Goal: Complete application form: Complete application form

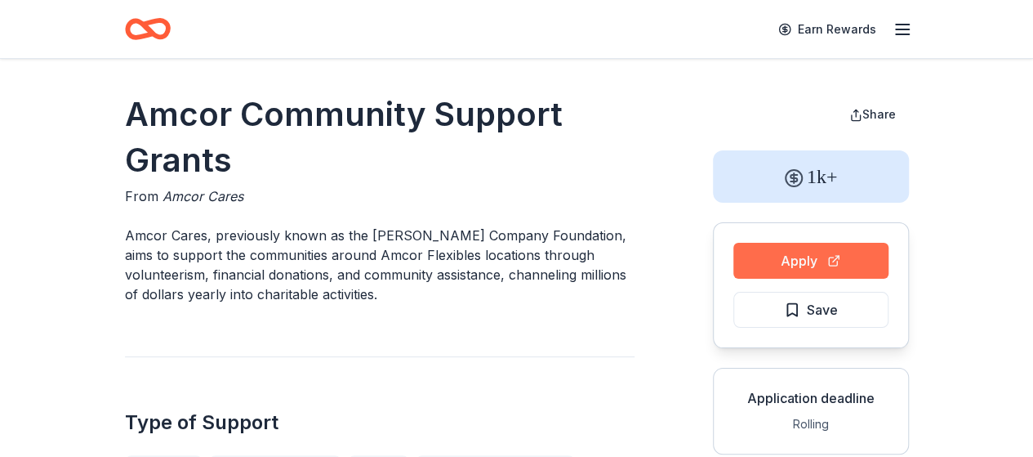
click at [789, 256] on button "Apply" at bounding box center [810, 261] width 155 height 36
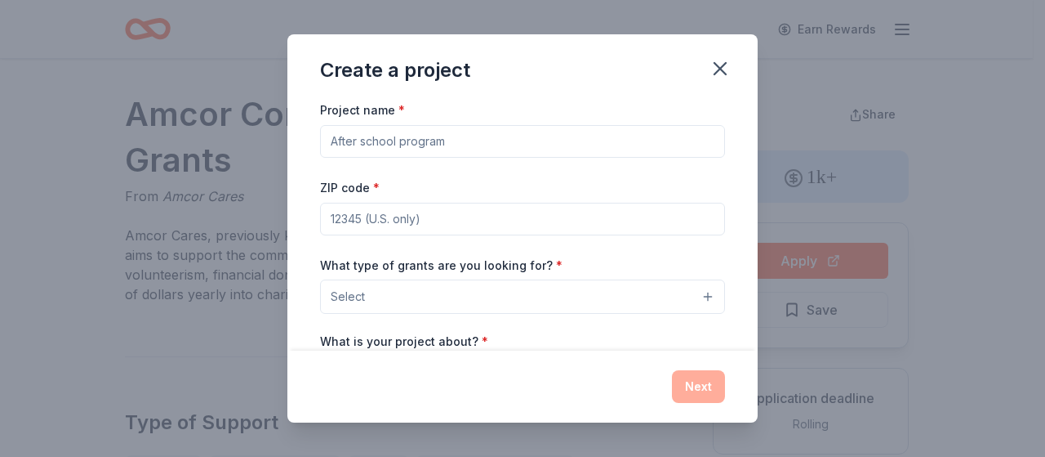
scroll to position [42, 0]
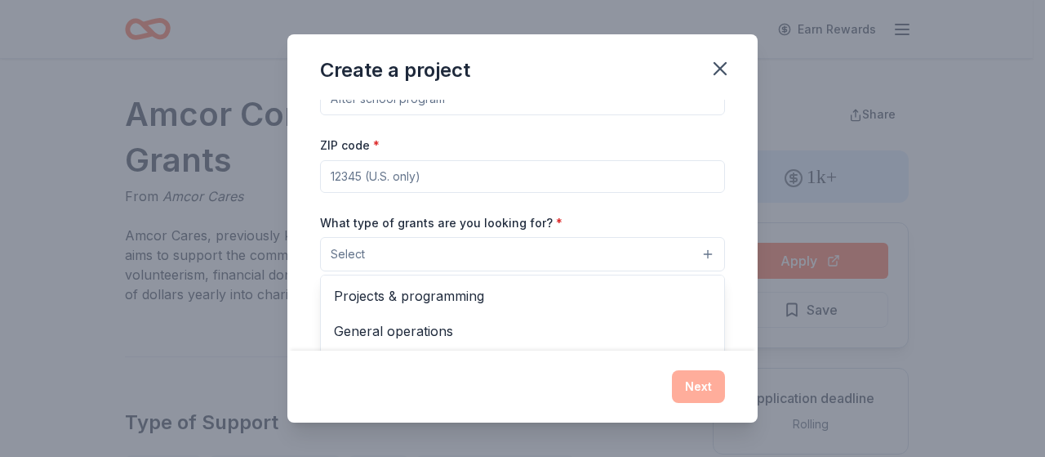
click at [691, 256] on button "Select" at bounding box center [522, 254] width 405 height 34
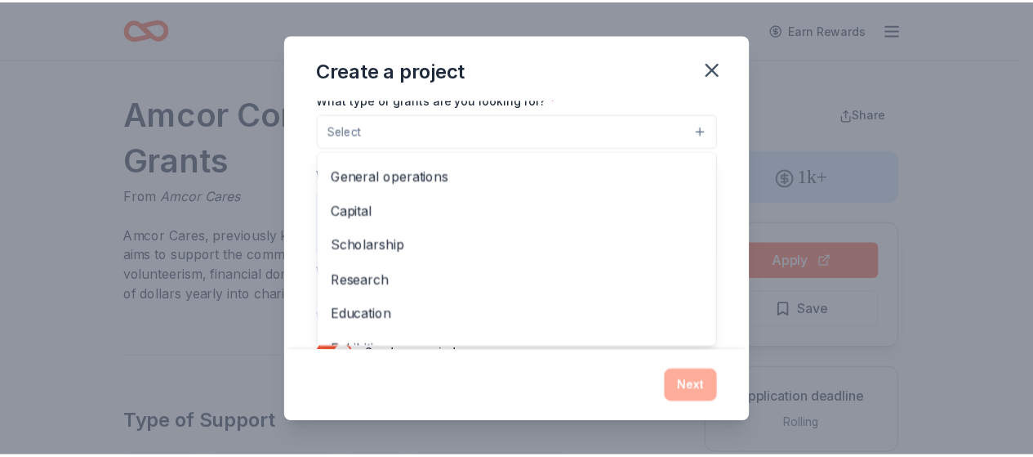
scroll to position [0, 0]
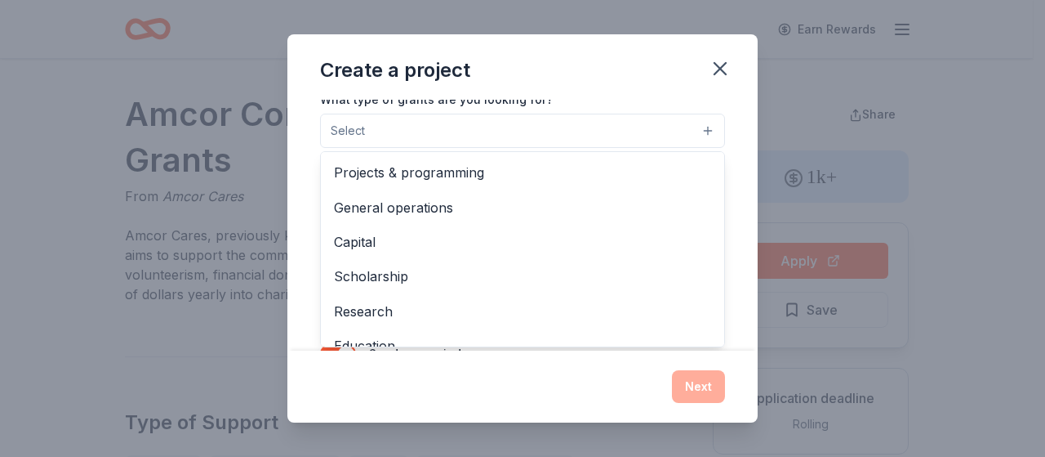
click at [721, 74] on div "Create a project Project name * ZIP code * What type of grants are you looking …" at bounding box center [522, 227] width 470 height 387
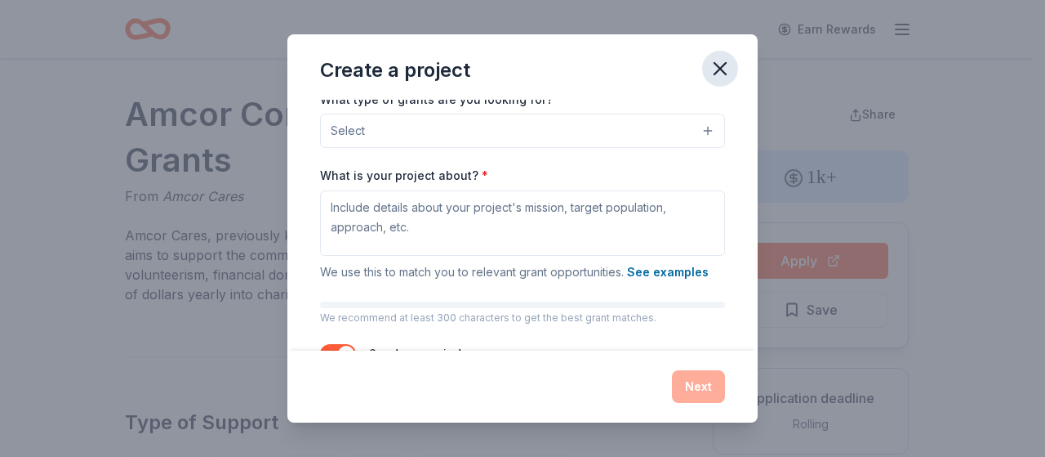
click at [715, 69] on icon "button" at bounding box center [720, 68] width 23 height 23
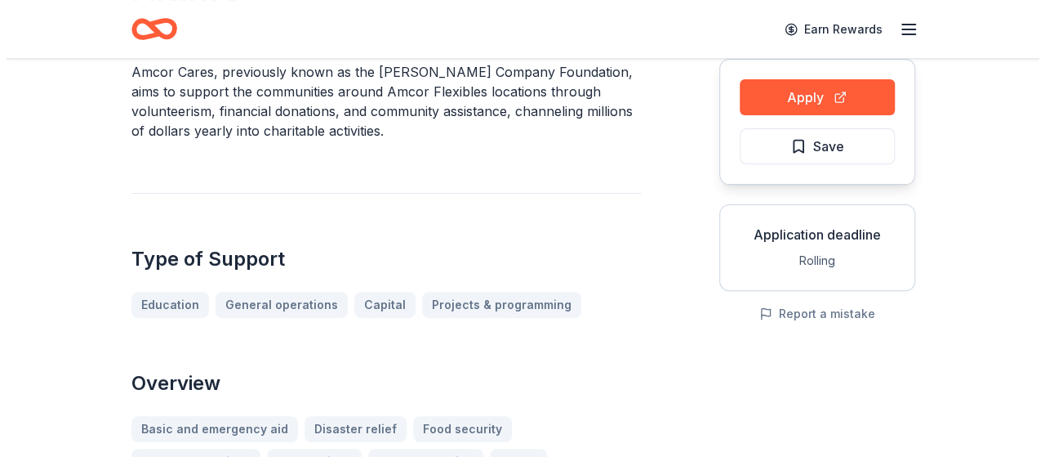
scroll to position [82, 0]
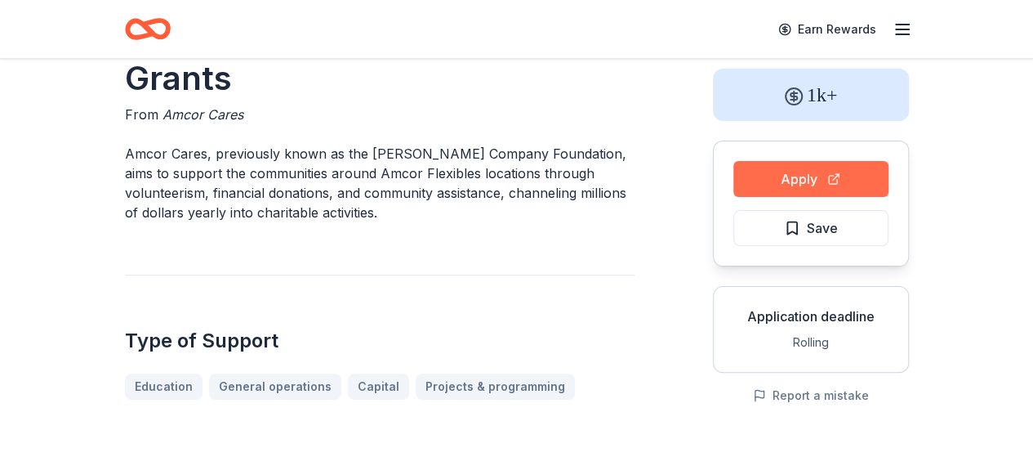
click at [795, 180] on button "Apply" at bounding box center [810, 179] width 155 height 36
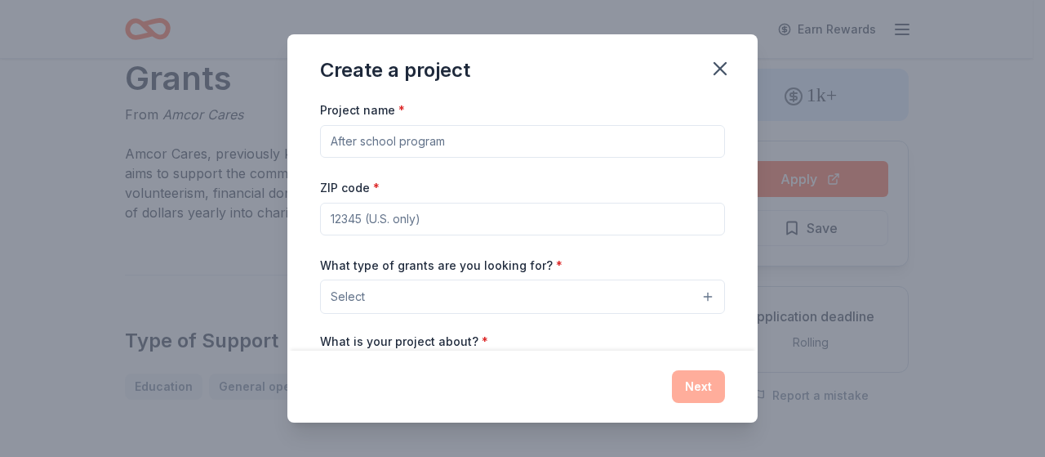
click at [557, 141] on input "Project name *" at bounding box center [522, 141] width 405 height 33
type input "Bridge Shelter Program"
click at [439, 223] on input "ZIP code *" at bounding box center [522, 219] width 405 height 33
type input "90033"
click at [621, 88] on div "Create a project" at bounding box center [522, 66] width 470 height 65
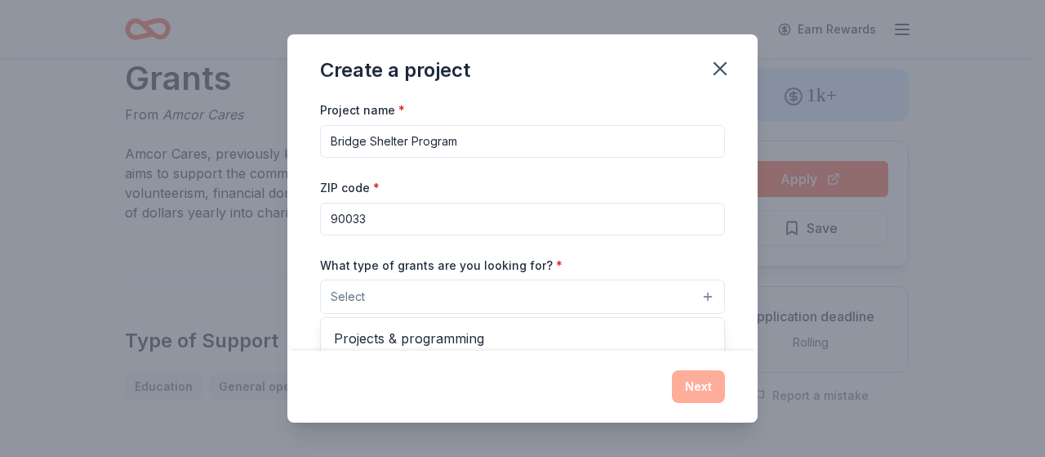
click at [698, 298] on button "Select" at bounding box center [522, 296] width 405 height 34
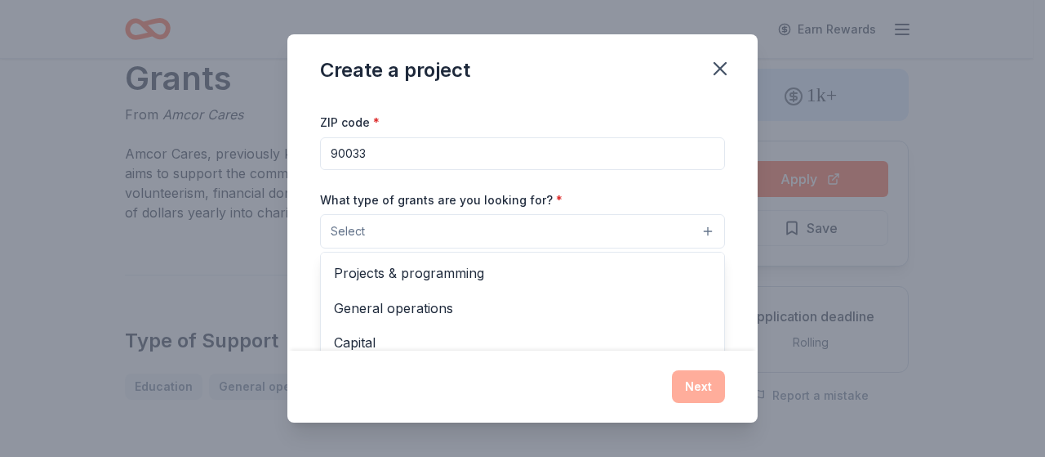
scroll to position [142, 0]
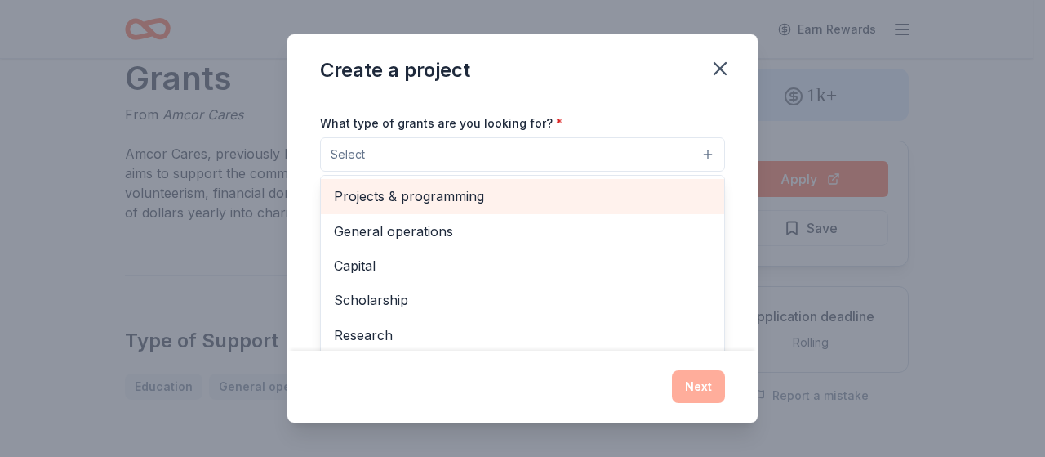
click at [420, 207] on div "Projects & programming" at bounding box center [522, 196] width 403 height 34
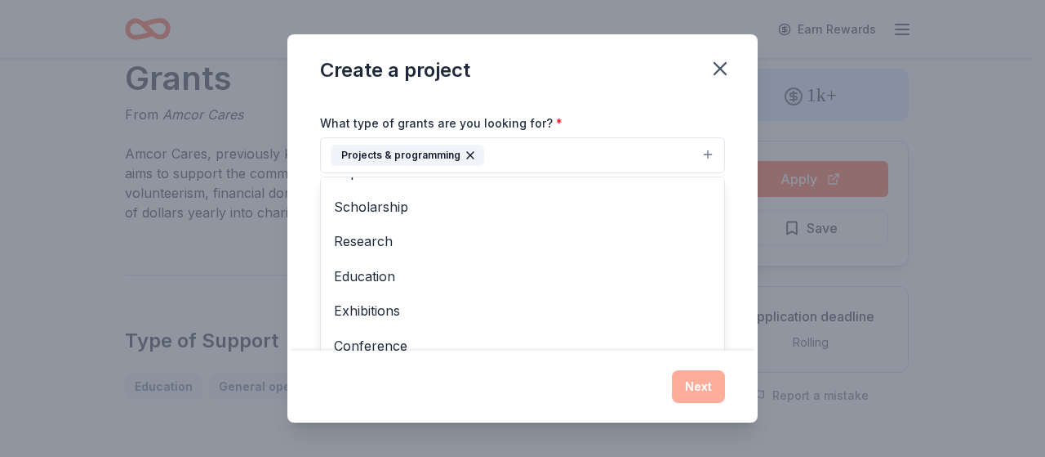
scroll to position [0, 0]
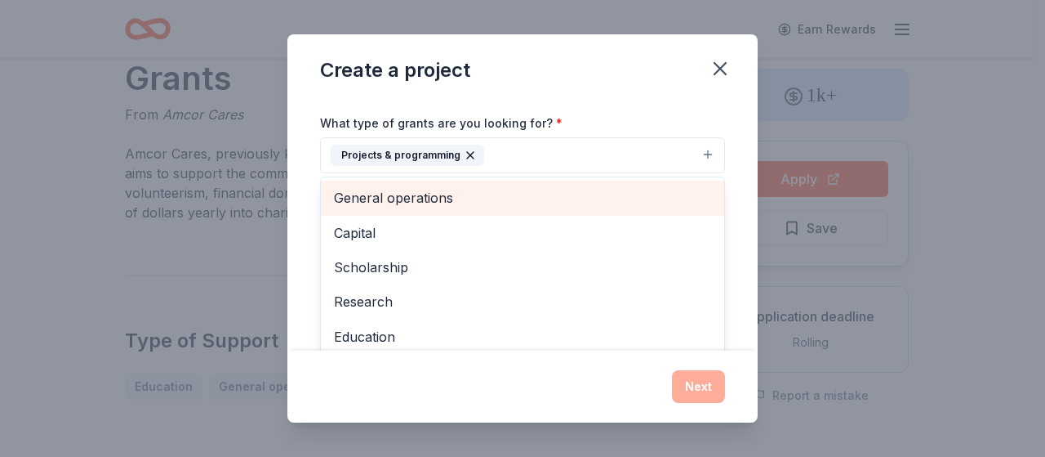
click at [417, 195] on span "General operations" at bounding box center [522, 197] width 377 height 21
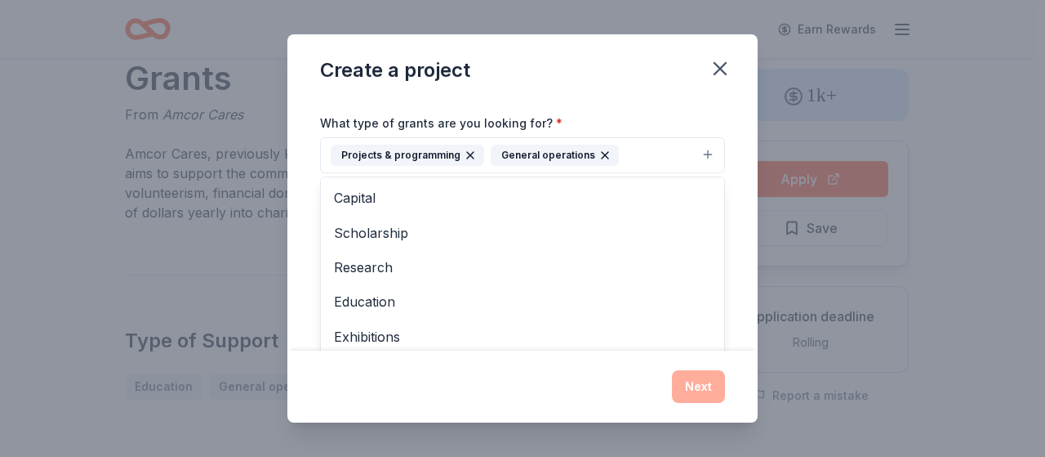
click at [701, 379] on div "Create a project Project name * Bridge Shelter Program ZIP code * 90033 What ty…" at bounding box center [522, 227] width 470 height 387
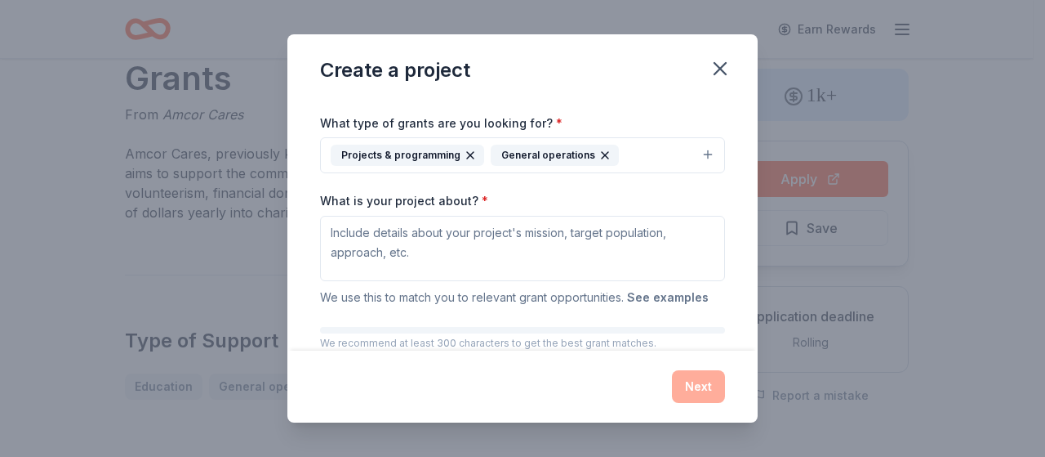
click at [645, 295] on button "See examples" at bounding box center [668, 297] width 82 height 20
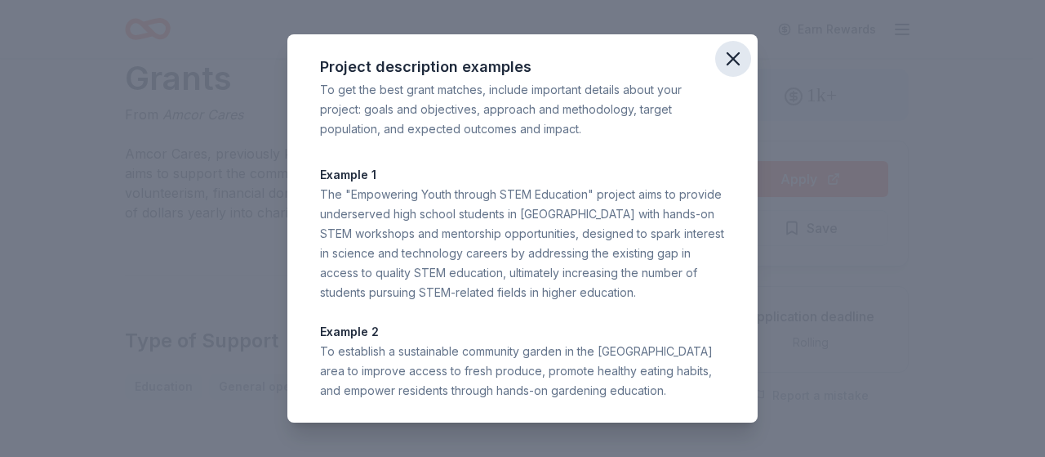
click at [722, 59] on icon "button" at bounding box center [733, 58] width 23 height 23
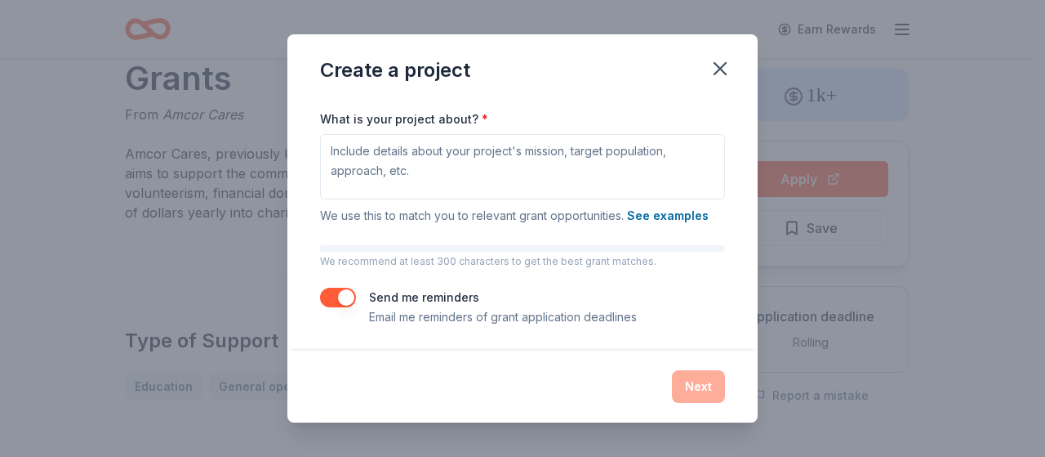
scroll to position [142, 0]
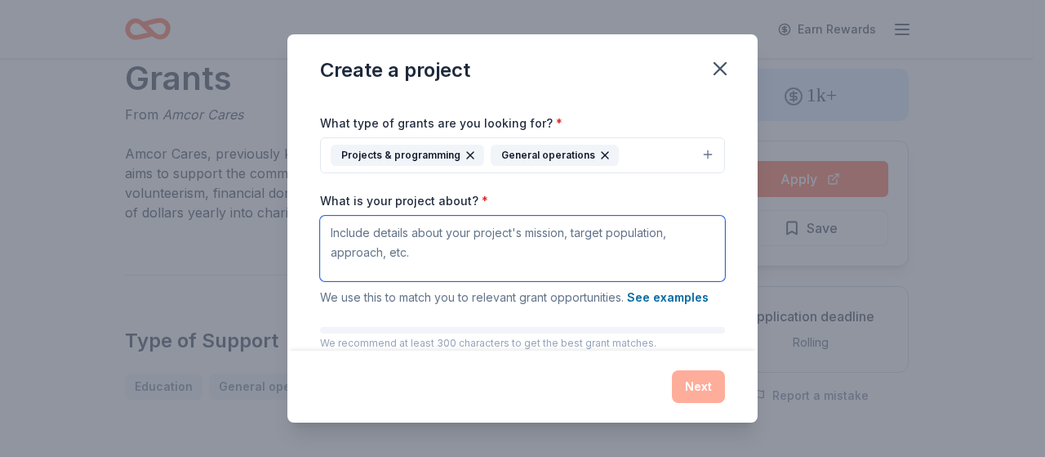
click at [418, 236] on textarea "What is your project about? *" at bounding box center [522, 248] width 405 height 65
paste textarea "It is the mission of the Los Angeles House of Ruth (LAHR) to provide temporary …"
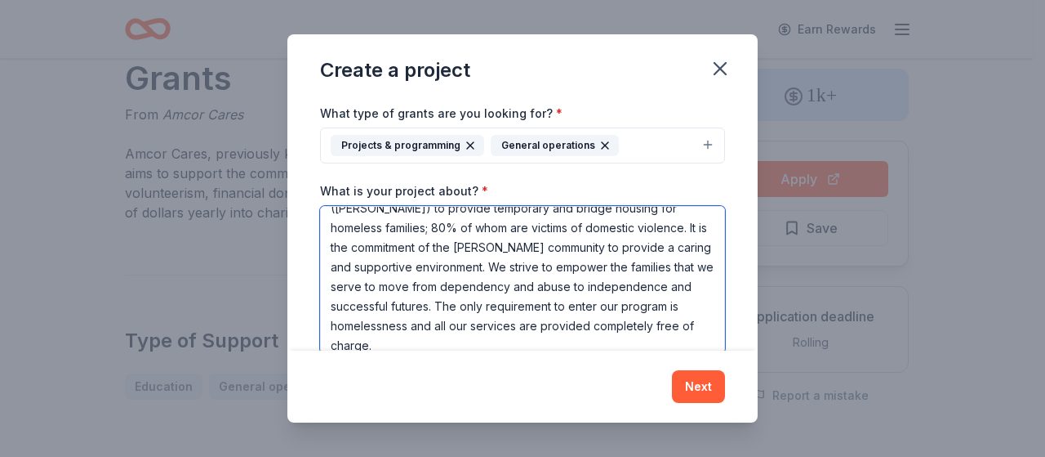
scroll to position [54, 0]
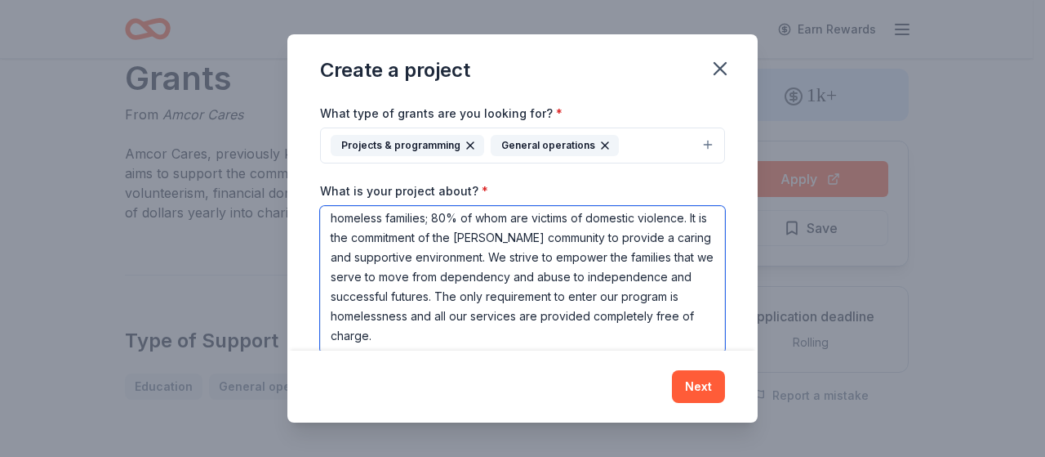
paste textarea "LAHR serves pregnant women, single mothers with children, mothers and fathers w…"
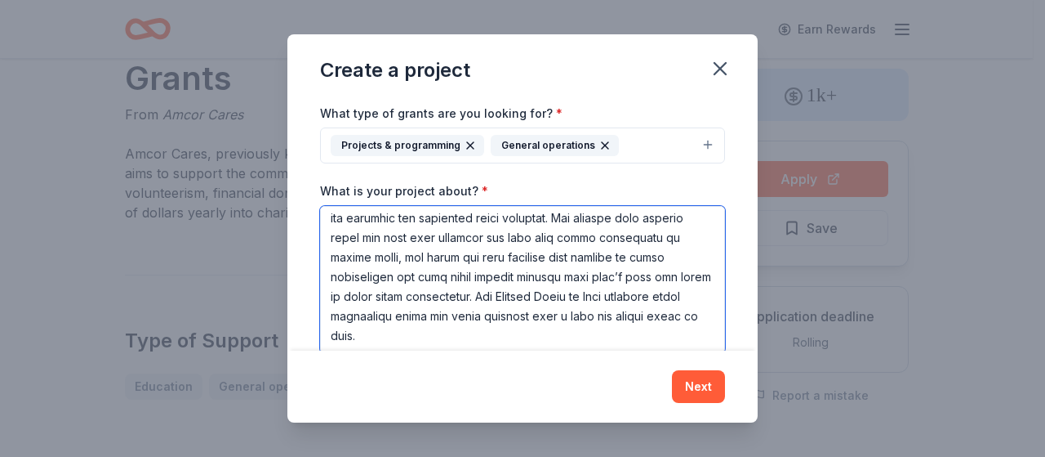
scroll to position [230, 0]
paste textarea "The average age of the woman we serve is 26 years old and the average number of…"
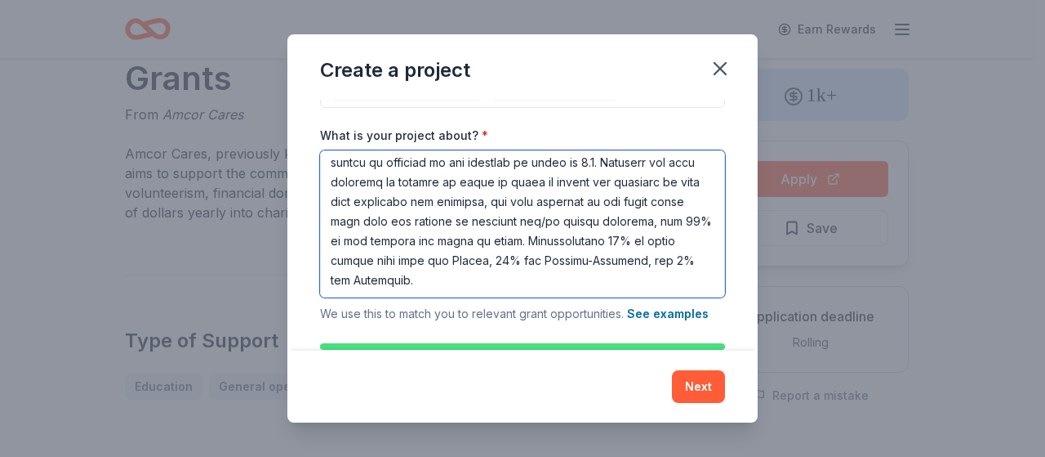
scroll to position [305, 0]
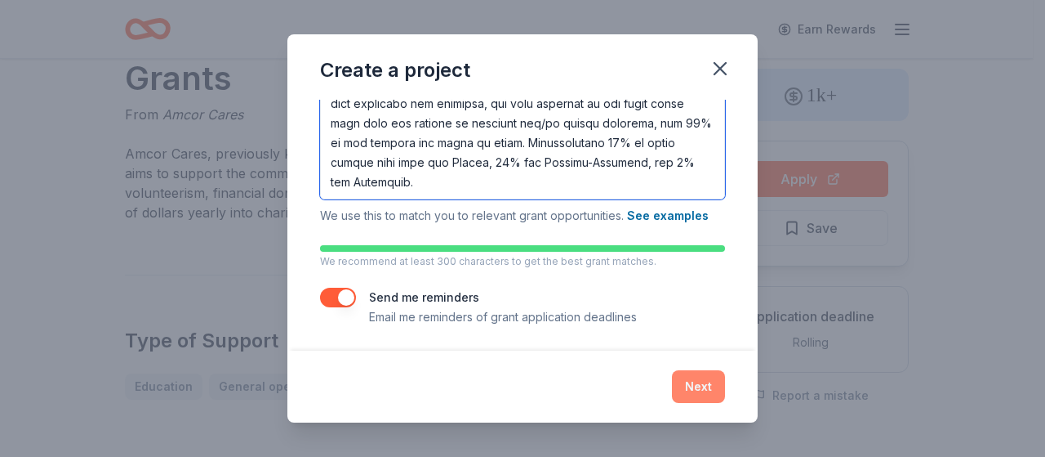
type textarea "It is the mission of the Los Angeles House of Ruth (LAHR) to provide temporary …"
click at [704, 392] on button "Next" at bounding box center [698, 386] width 53 height 33
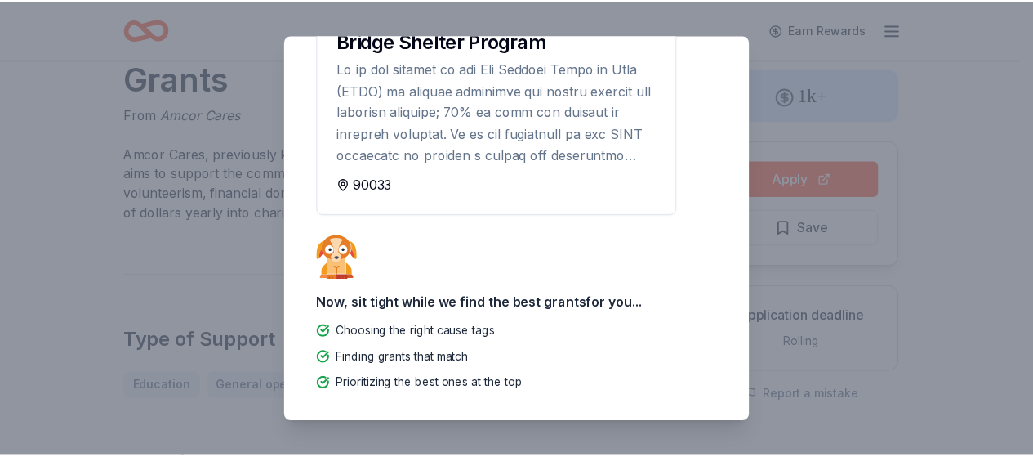
scroll to position [0, 0]
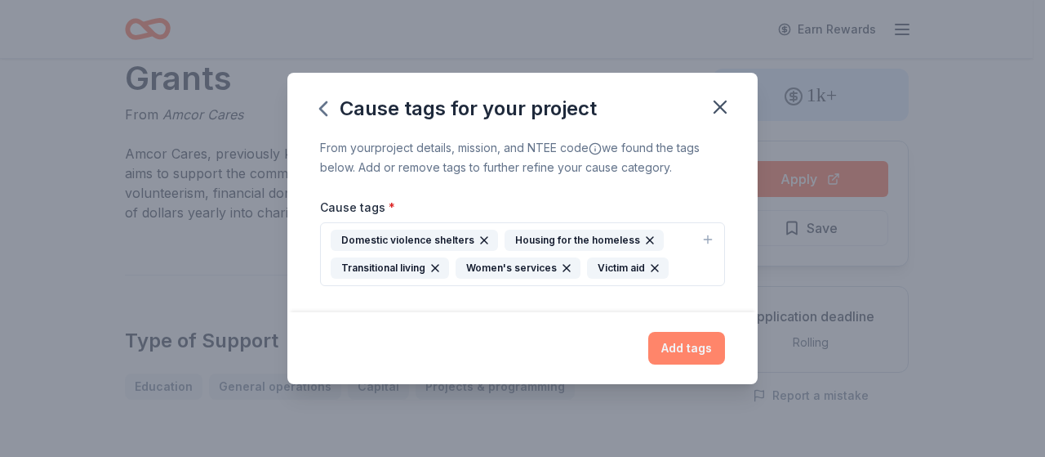
click at [702, 352] on button "Add tags" at bounding box center [686, 348] width 77 height 33
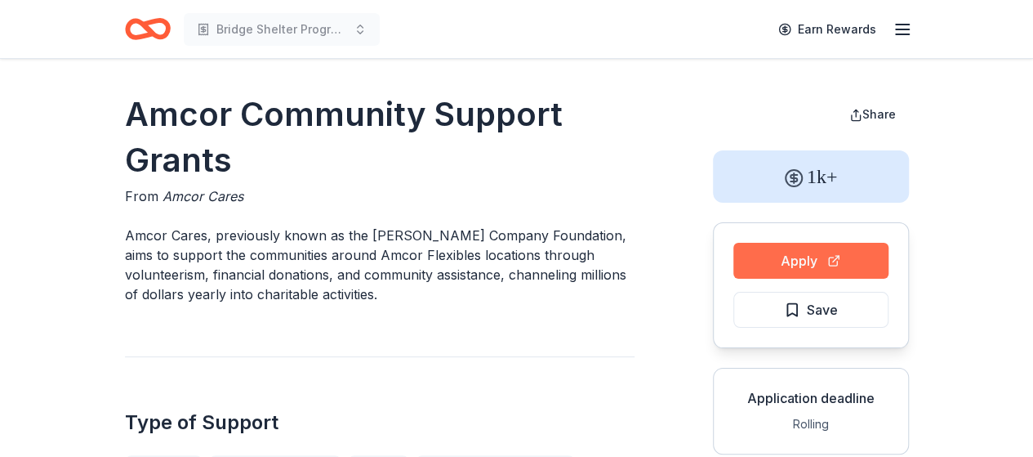
click at [795, 262] on button "Apply" at bounding box center [810, 261] width 155 height 36
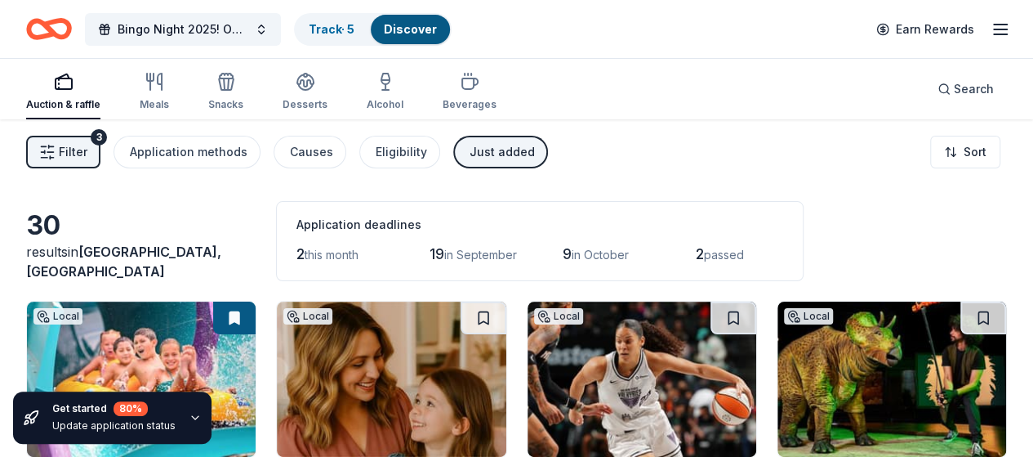
click at [475, 159] on div "Just added" at bounding box center [502, 152] width 65 height 20
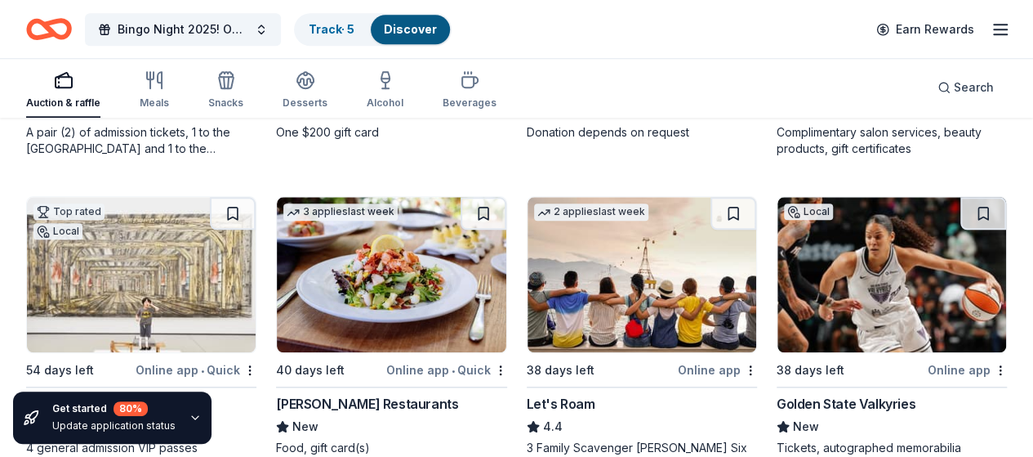
scroll to position [817, 0]
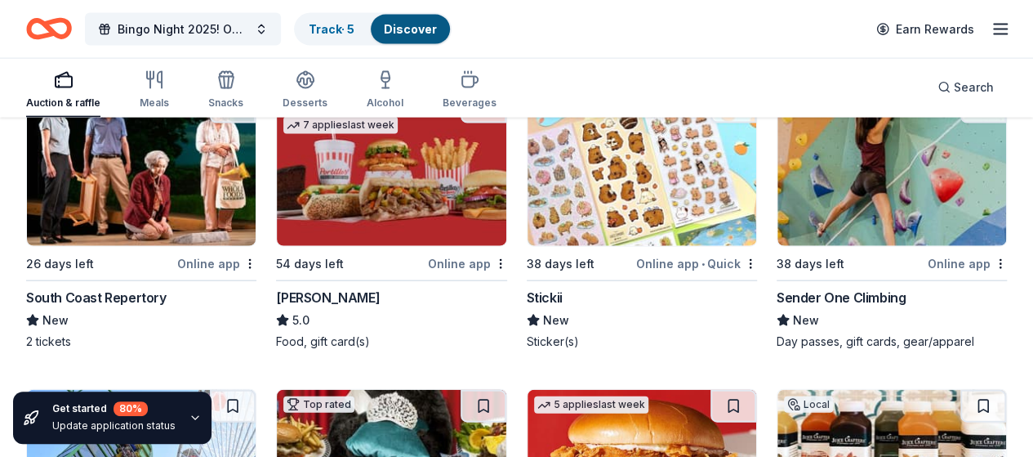
scroll to position [1797, 0]
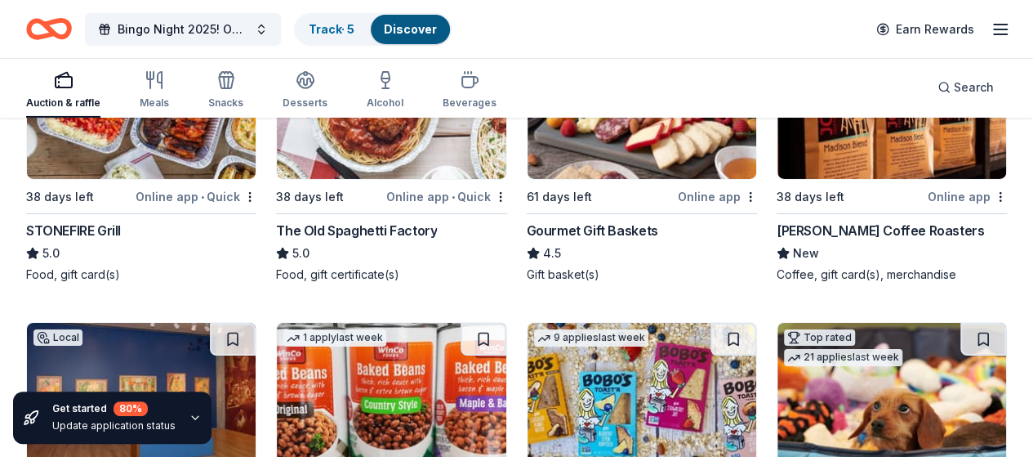
scroll to position [2777, 0]
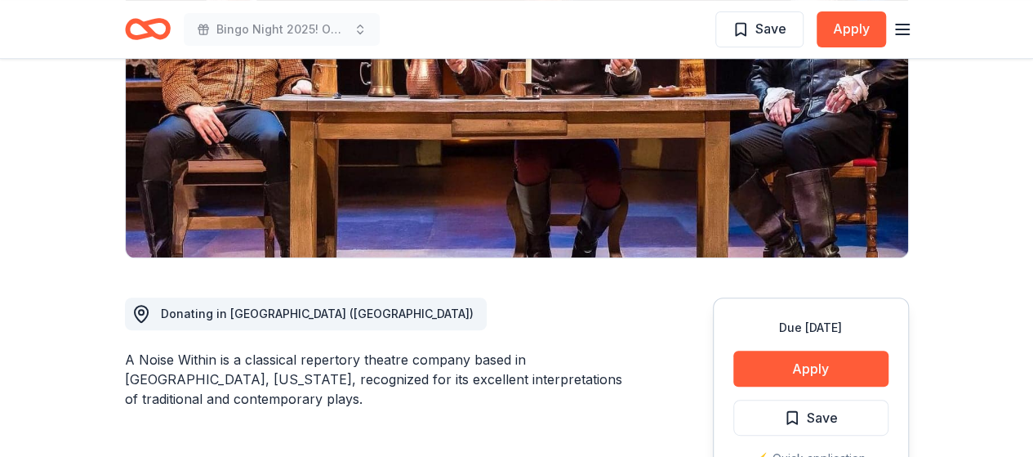
scroll to position [245, 0]
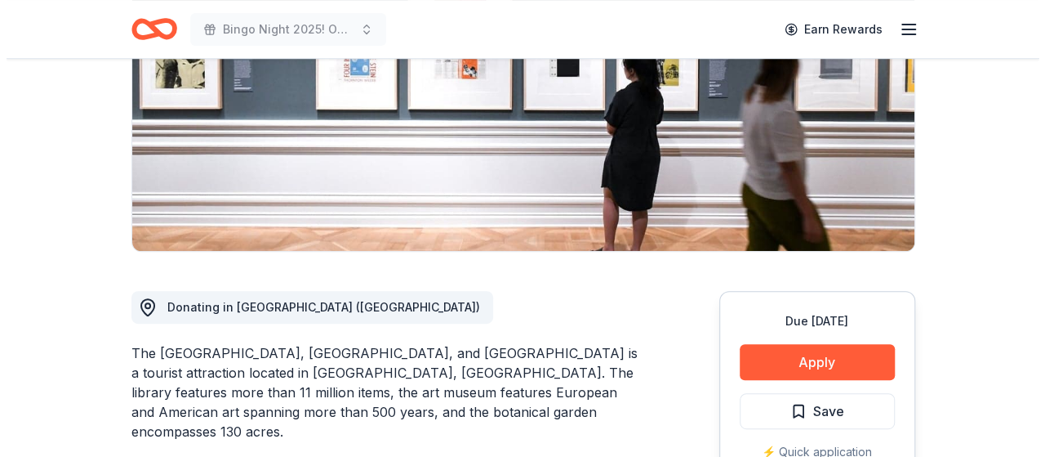
scroll to position [408, 0]
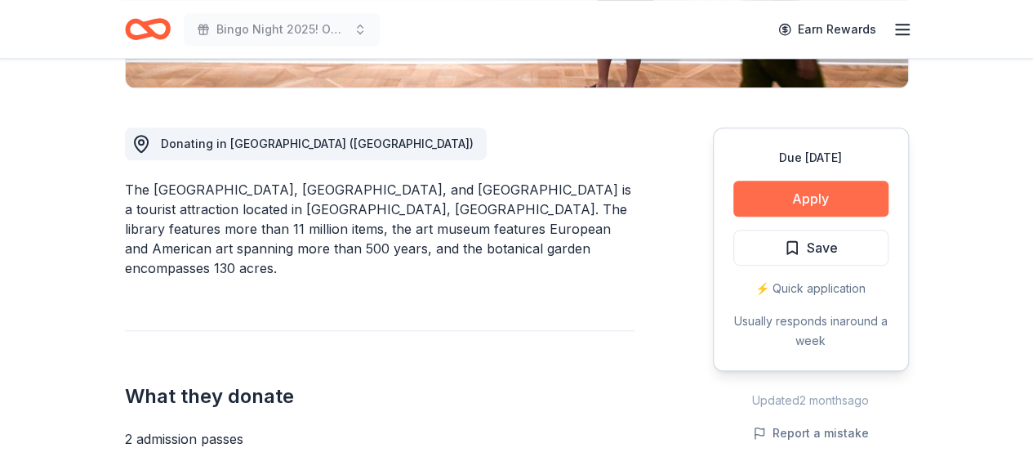
click at [794, 197] on button "Apply" at bounding box center [810, 198] width 155 height 36
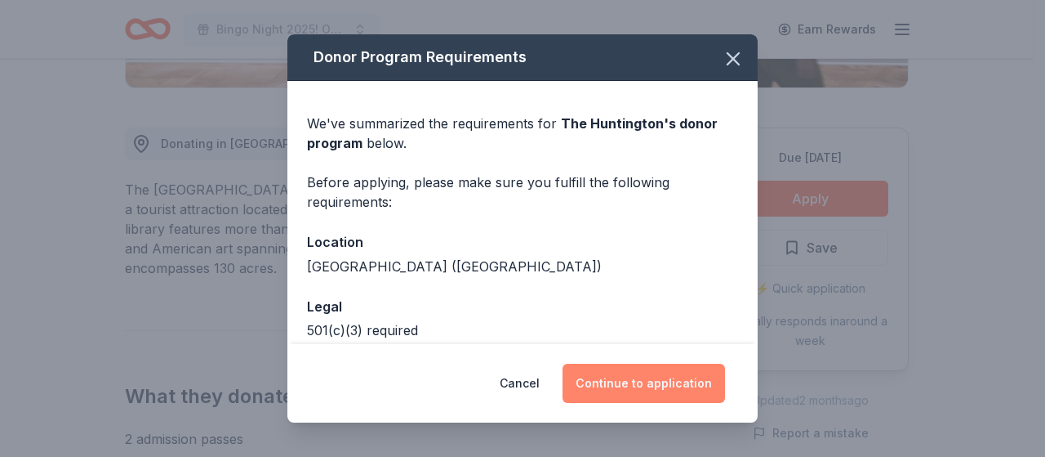
click at [630, 383] on button "Continue to application" at bounding box center [644, 382] width 163 height 39
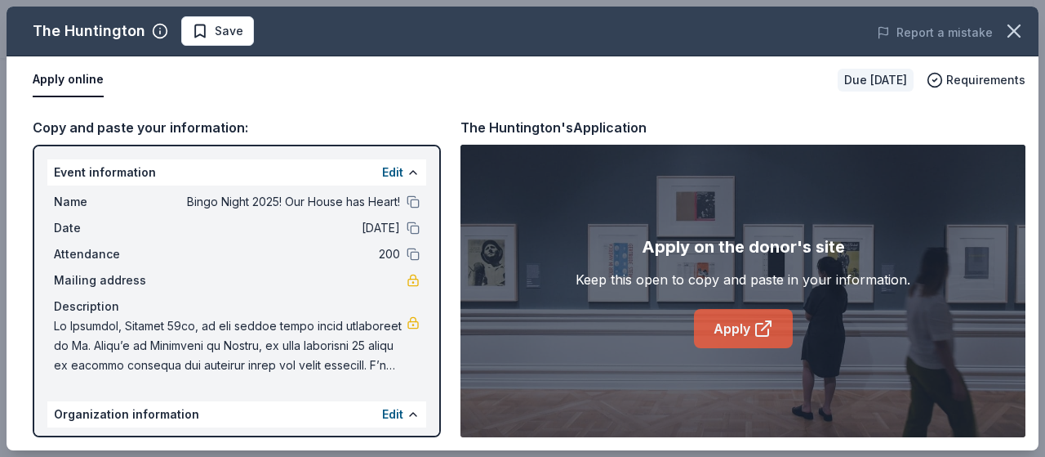
click at [730, 329] on link "Apply" at bounding box center [743, 328] width 99 height 39
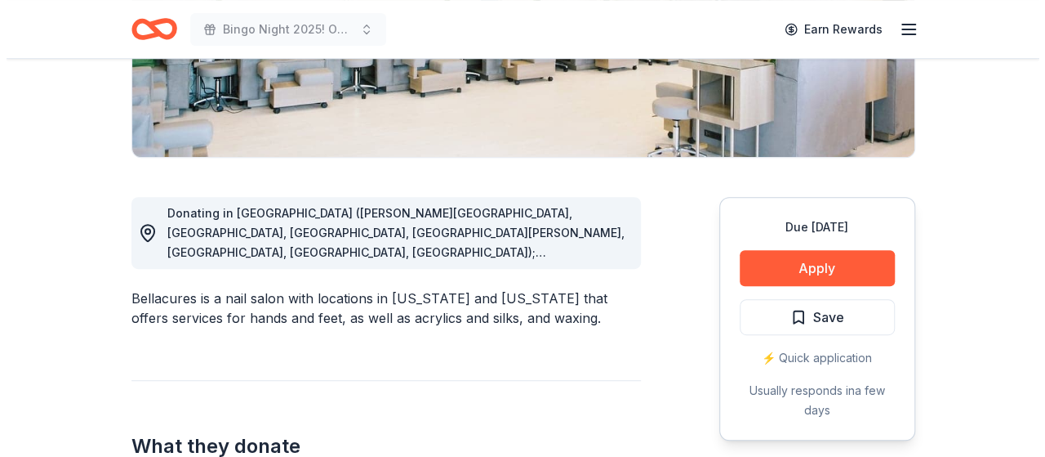
scroll to position [490, 0]
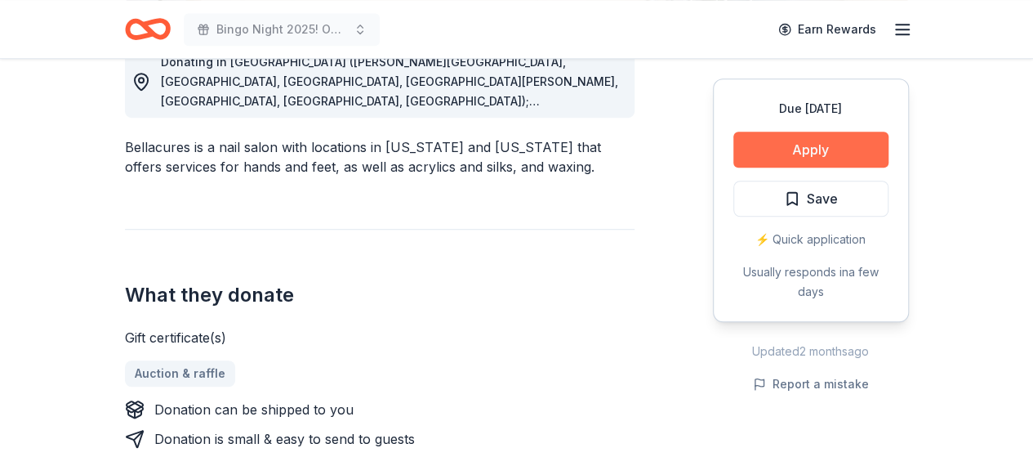
click at [804, 146] on button "Apply" at bounding box center [810, 149] width 155 height 36
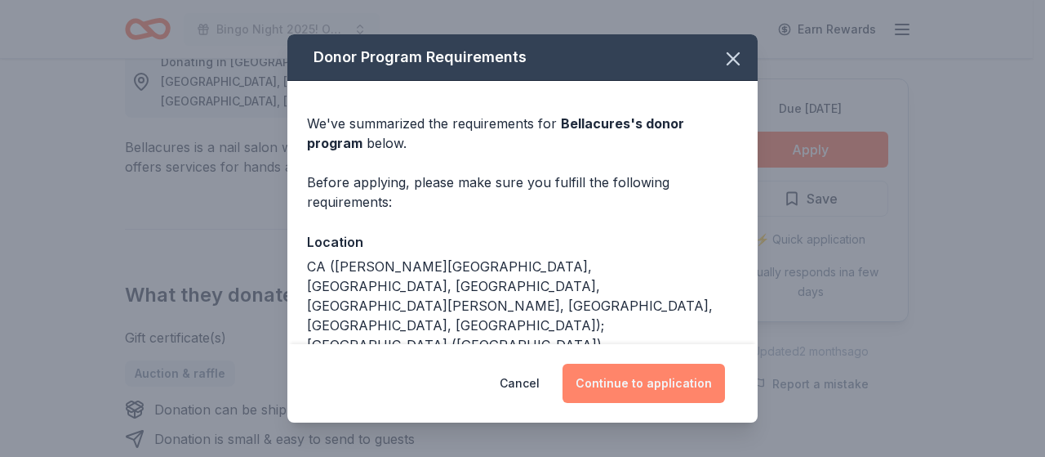
click at [637, 382] on button "Continue to application" at bounding box center [644, 382] width 163 height 39
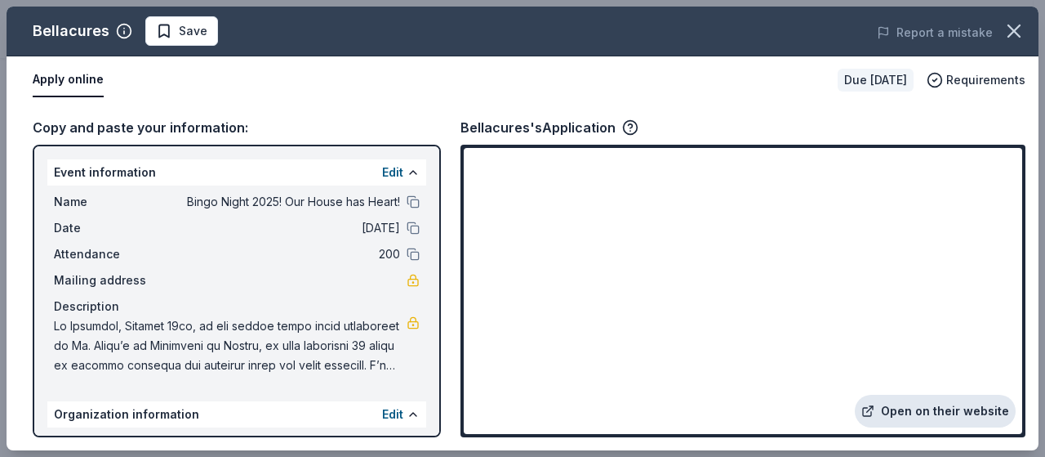
click at [934, 417] on link "Open on their website" at bounding box center [935, 410] width 161 height 33
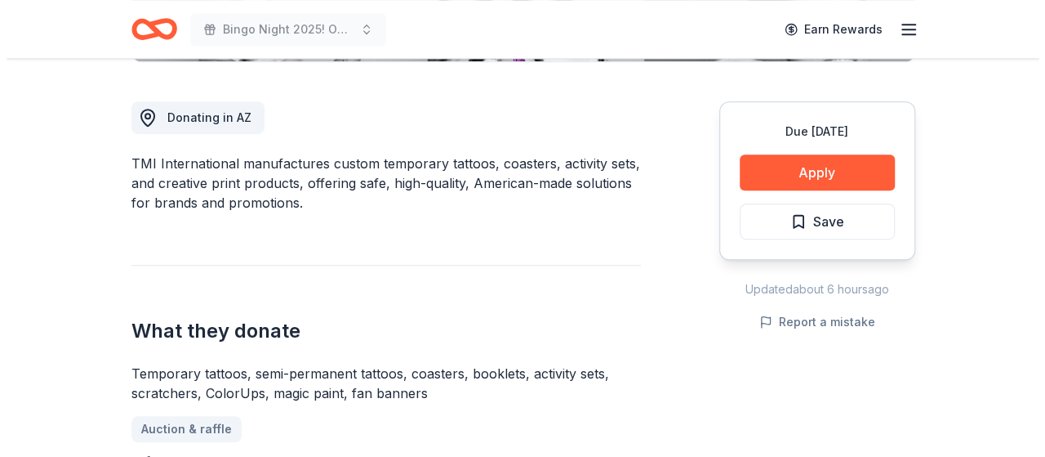
scroll to position [408, 0]
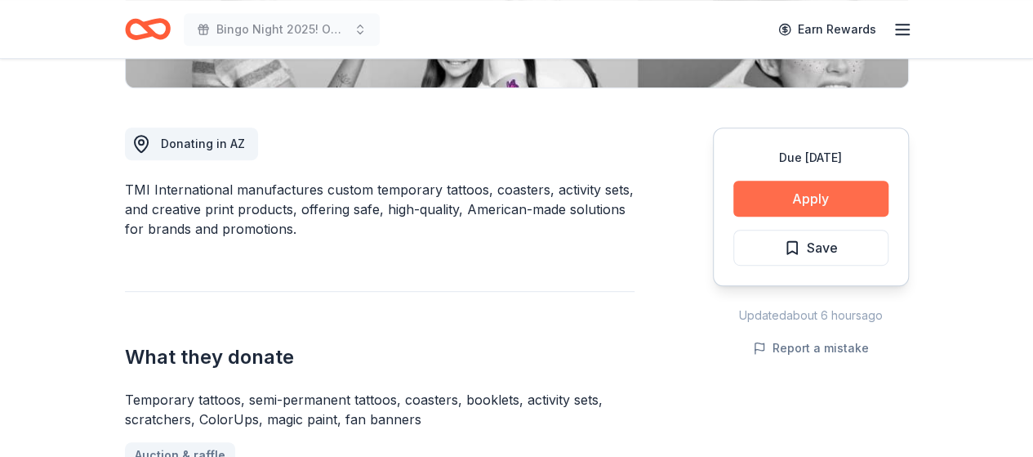
click at [791, 190] on button "Apply" at bounding box center [810, 198] width 155 height 36
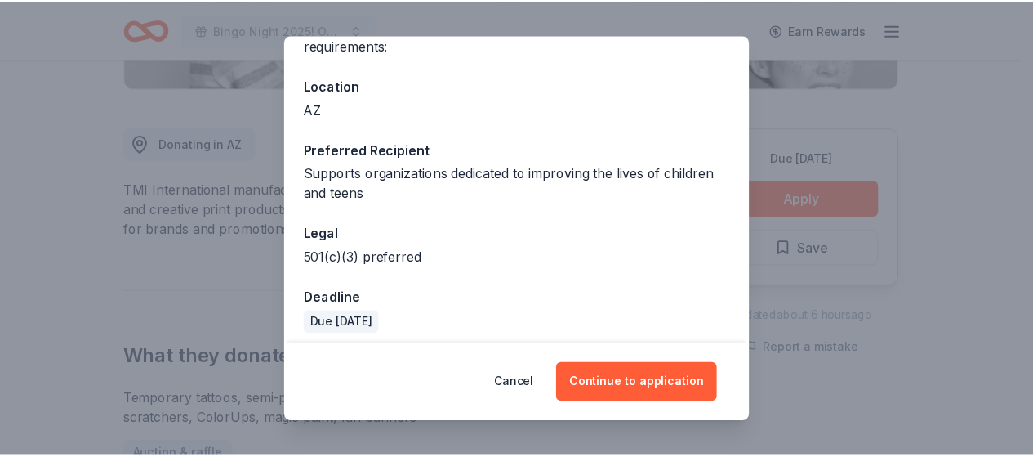
scroll to position [166, 0]
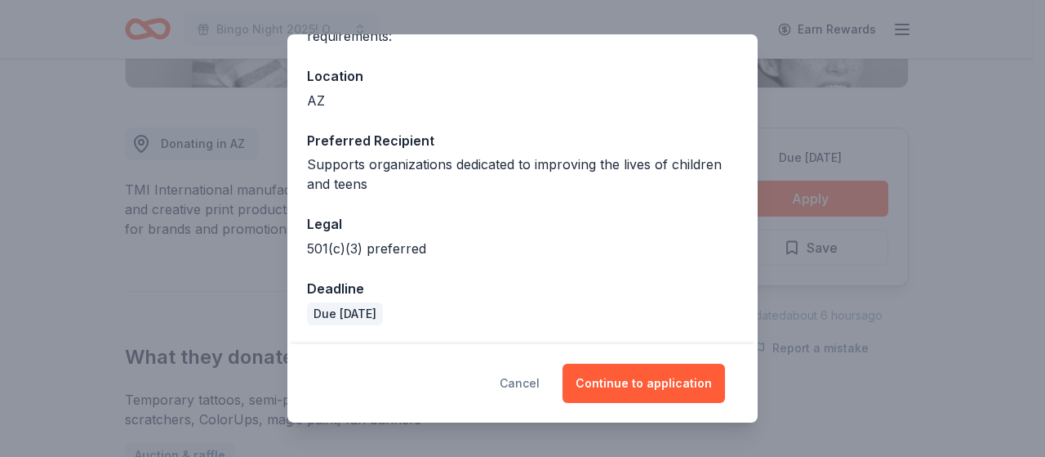
click at [527, 374] on button "Cancel" at bounding box center [520, 382] width 40 height 39
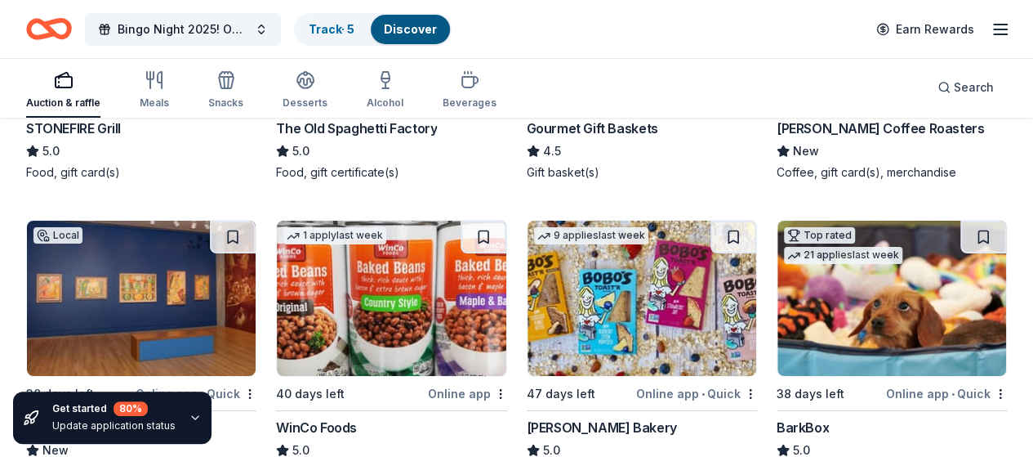
scroll to position [2695, 0]
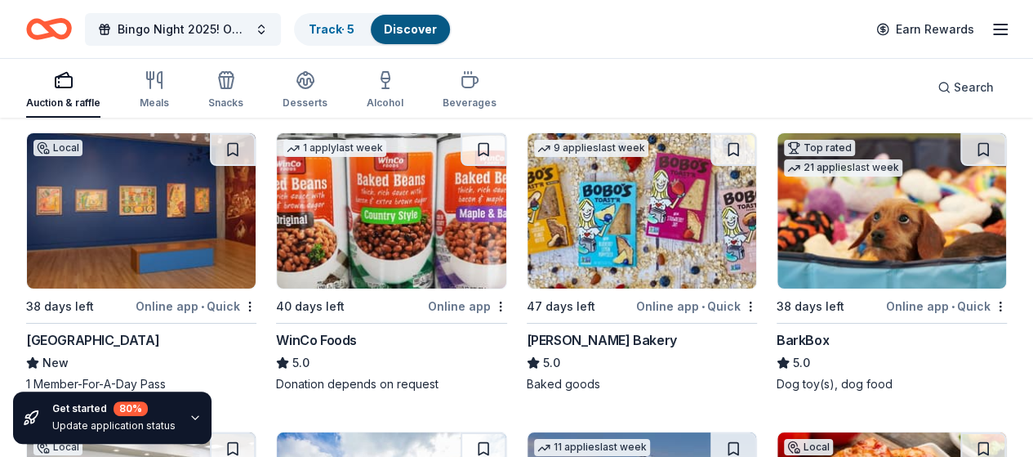
scroll to position [3022, 0]
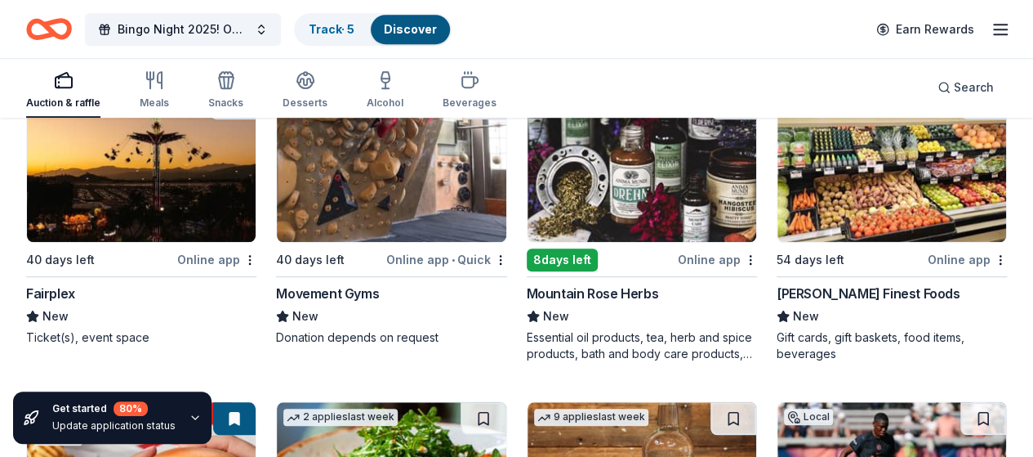
scroll to position [3675, 0]
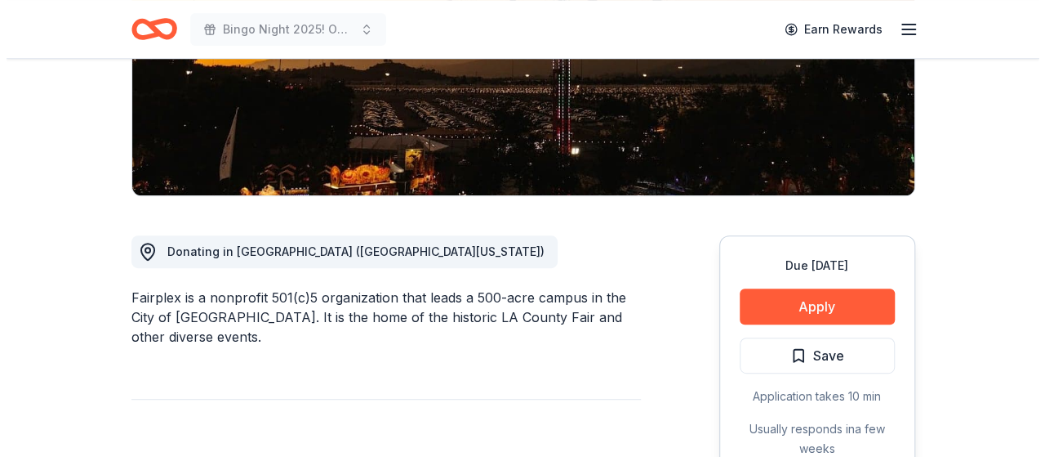
scroll to position [327, 0]
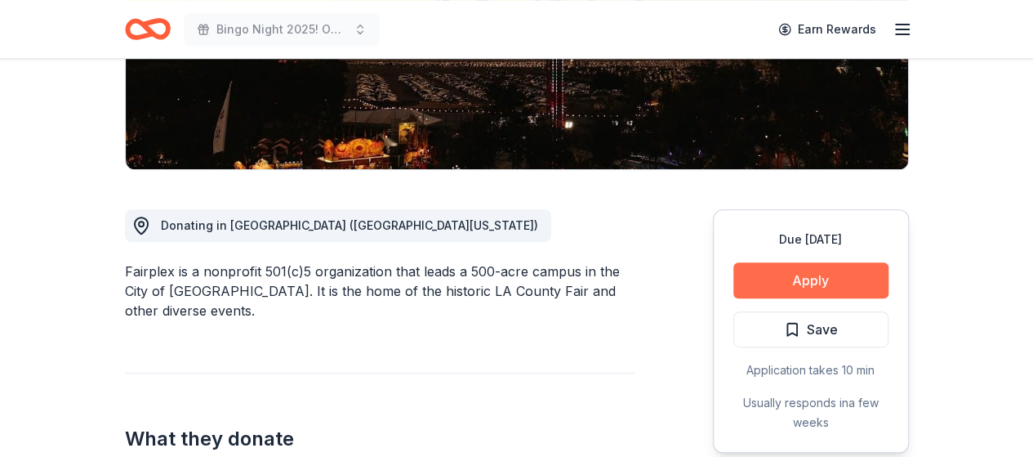
click at [800, 270] on button "Apply" at bounding box center [810, 280] width 155 height 36
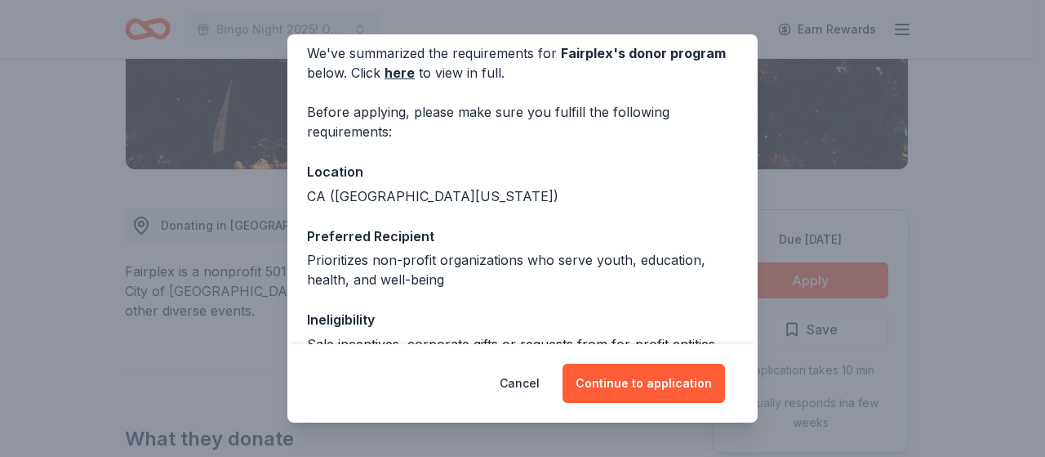
scroll to position [230, 0]
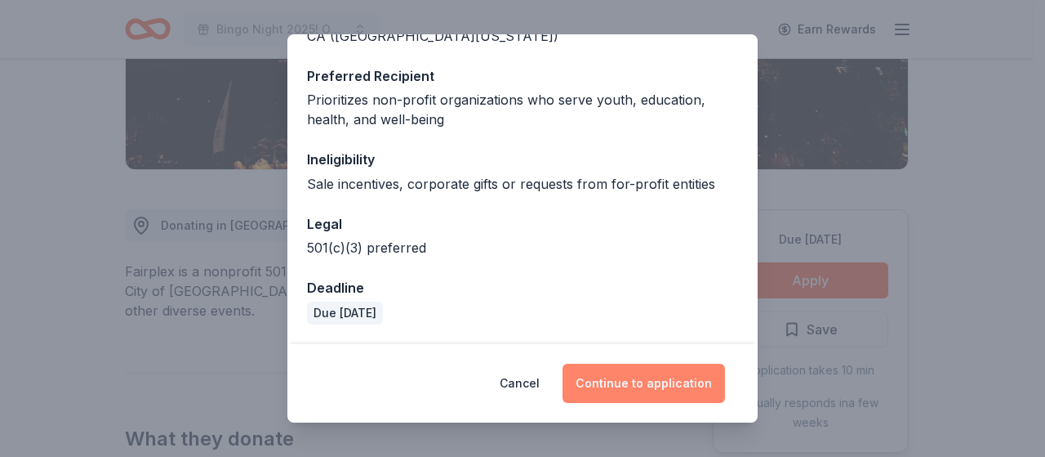
click at [626, 388] on button "Continue to application" at bounding box center [644, 382] width 163 height 39
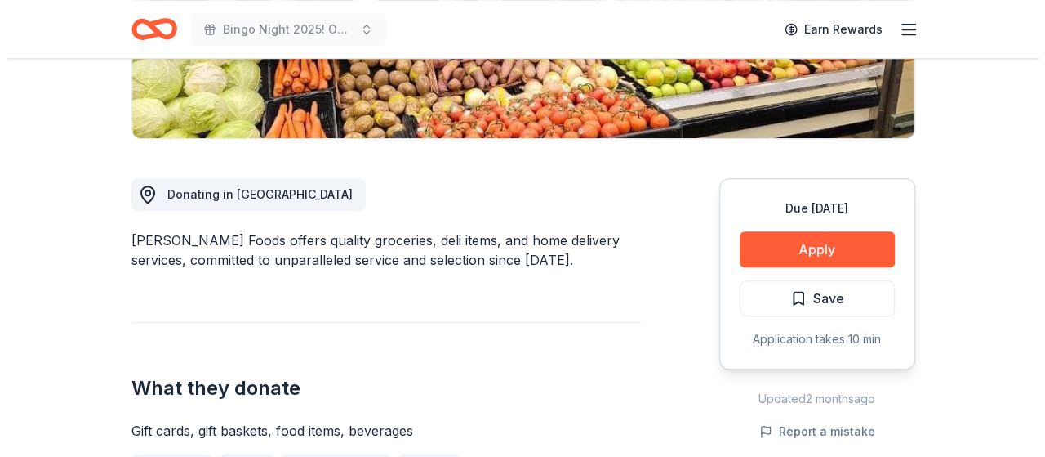
scroll to position [327, 0]
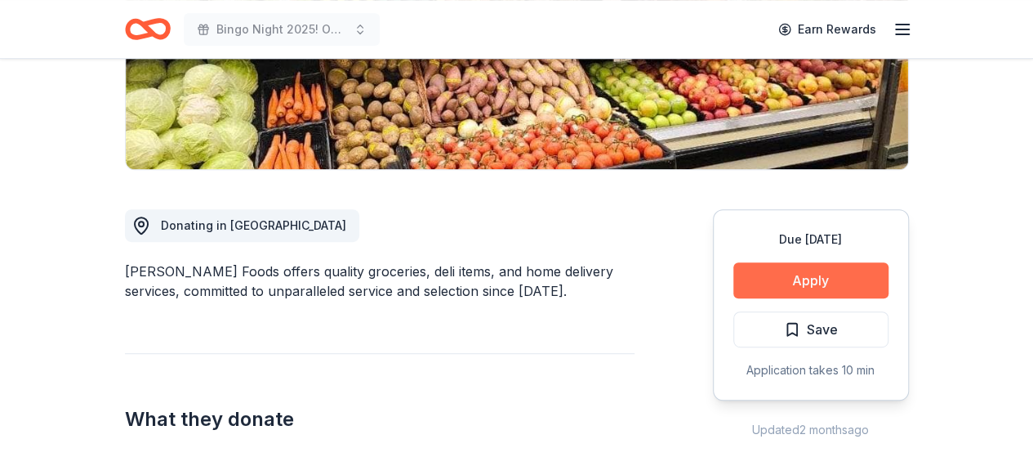
click at [804, 277] on button "Apply" at bounding box center [810, 280] width 155 height 36
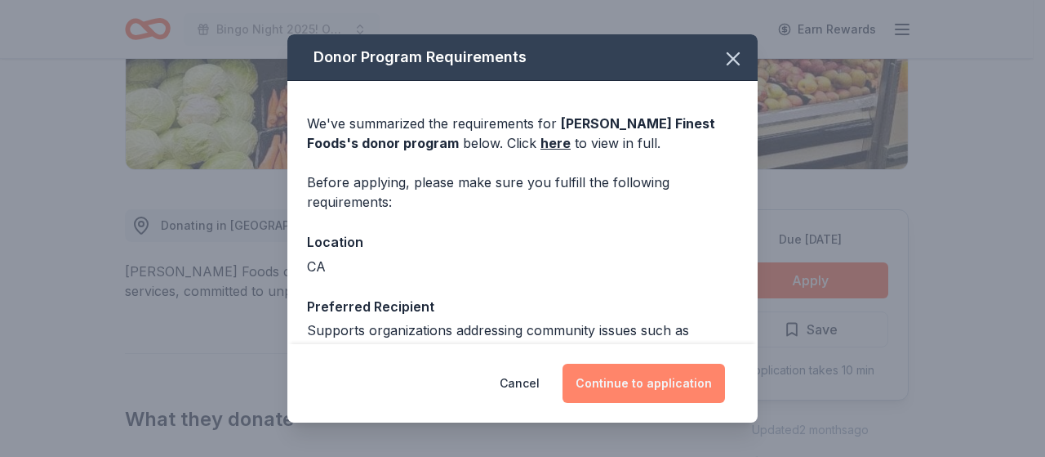
click at [629, 378] on button "Continue to application" at bounding box center [644, 382] width 163 height 39
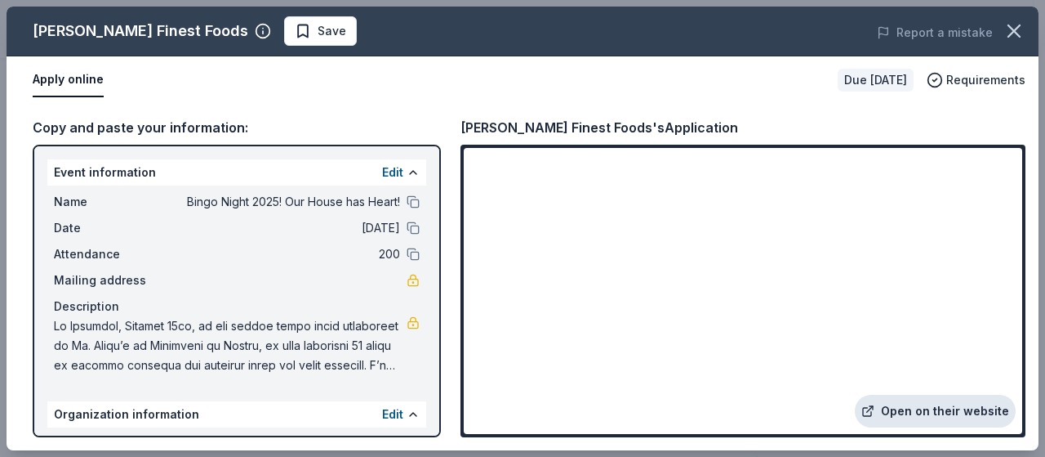
click at [952, 401] on link "Open on their website" at bounding box center [935, 410] width 161 height 33
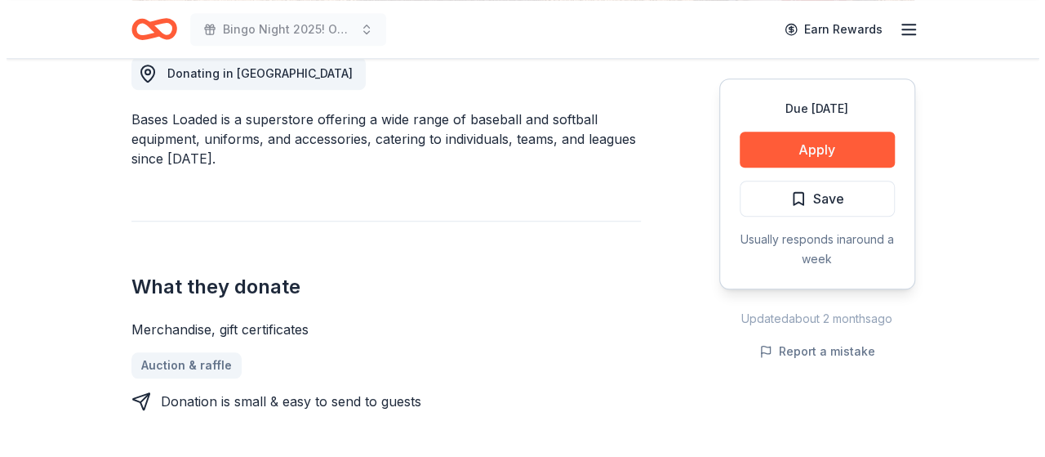
scroll to position [490, 0]
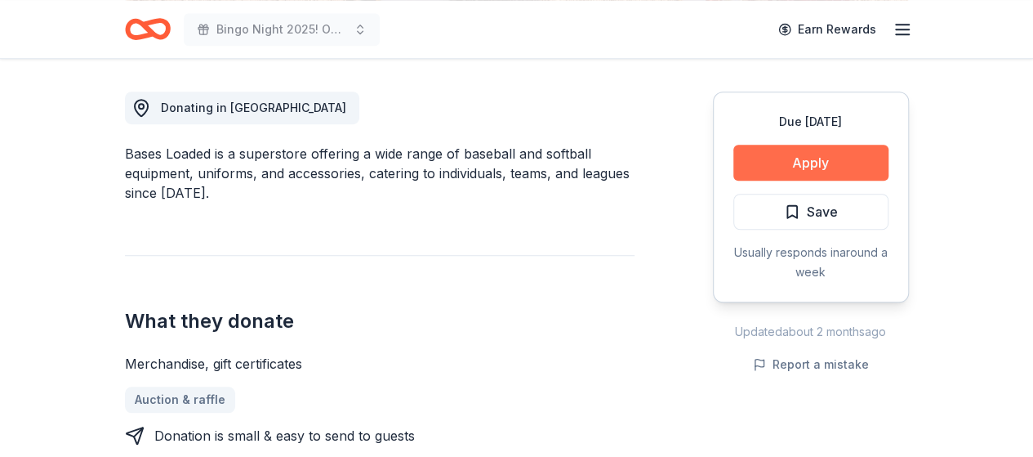
click at [802, 154] on button "Apply" at bounding box center [810, 163] width 155 height 36
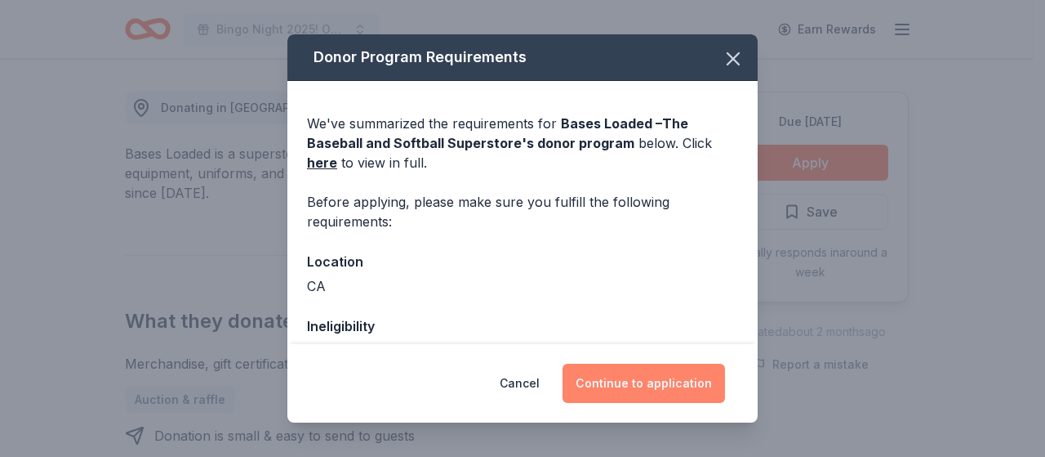
click at [670, 375] on button "Continue to application" at bounding box center [644, 382] width 163 height 39
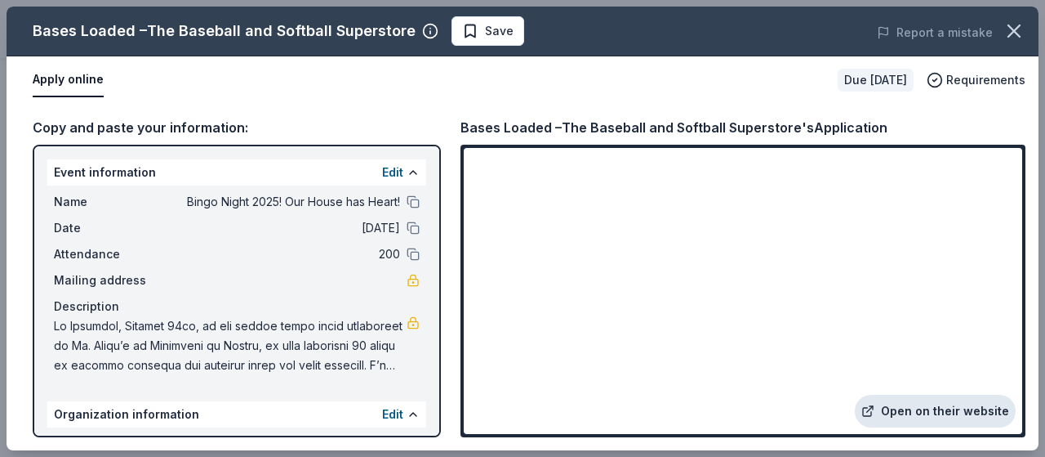
click at [927, 406] on link "Open on their website" at bounding box center [935, 410] width 161 height 33
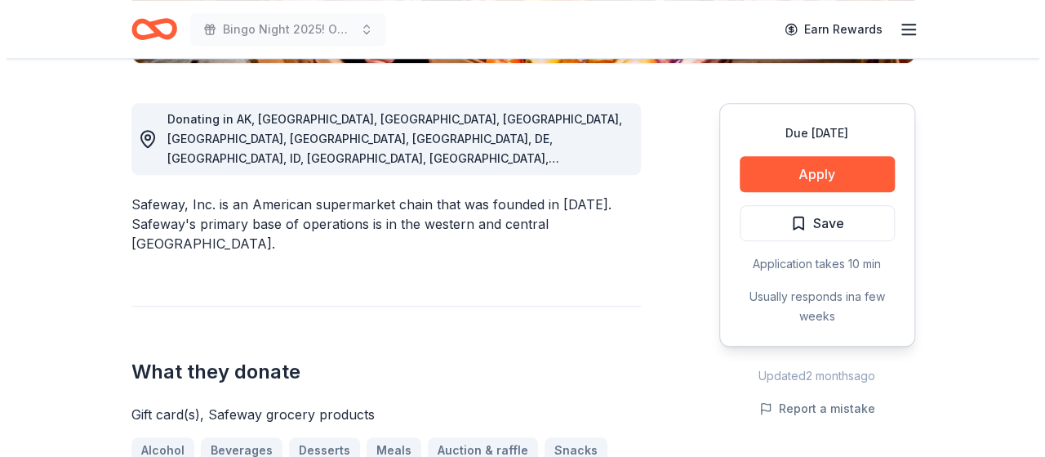
scroll to position [572, 0]
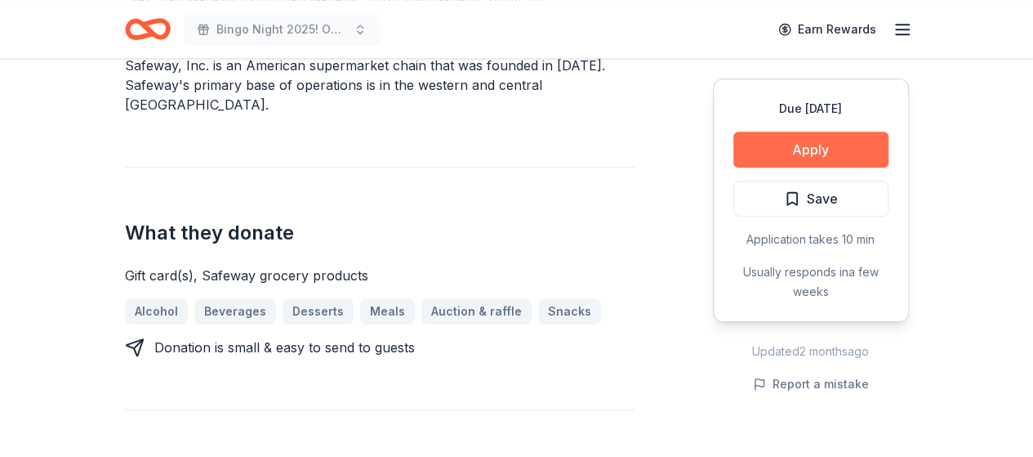
click at [810, 149] on button "Apply" at bounding box center [810, 149] width 155 height 36
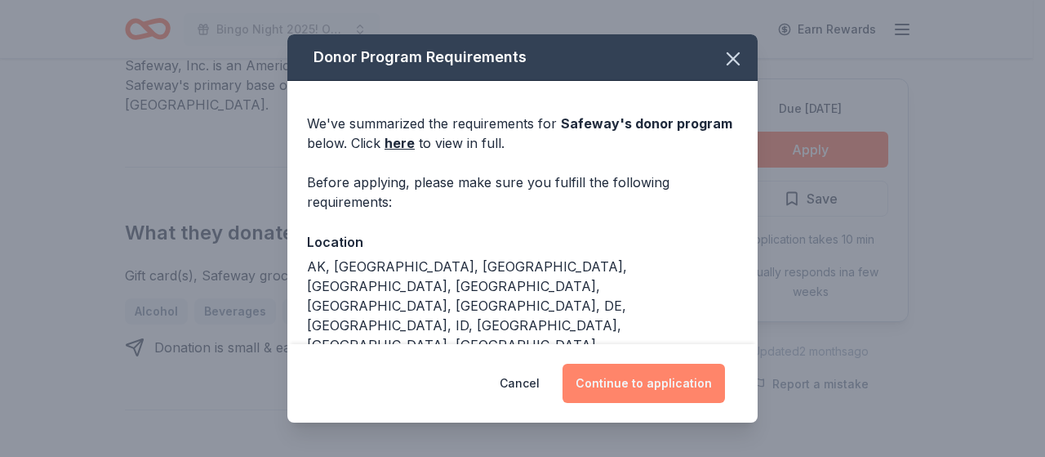
click at [621, 381] on button "Continue to application" at bounding box center [644, 382] width 163 height 39
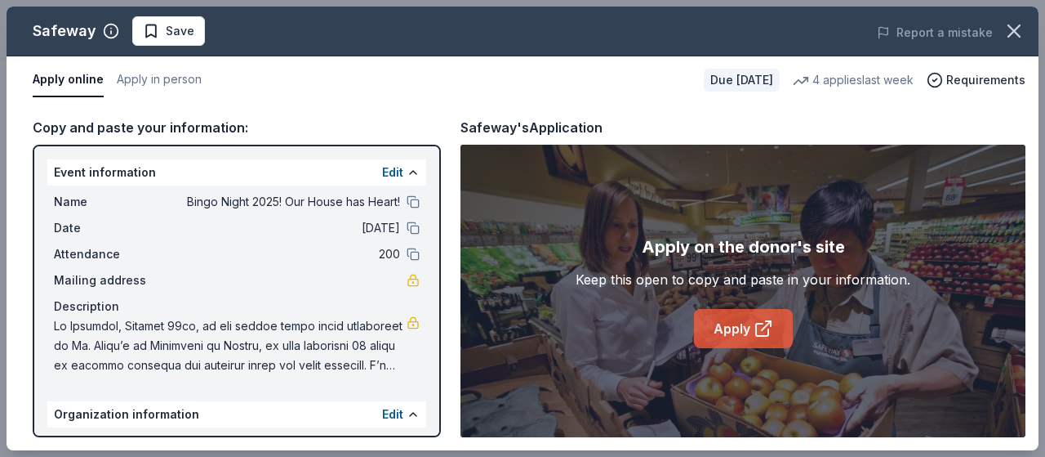
click at [719, 329] on link "Apply" at bounding box center [743, 328] width 99 height 39
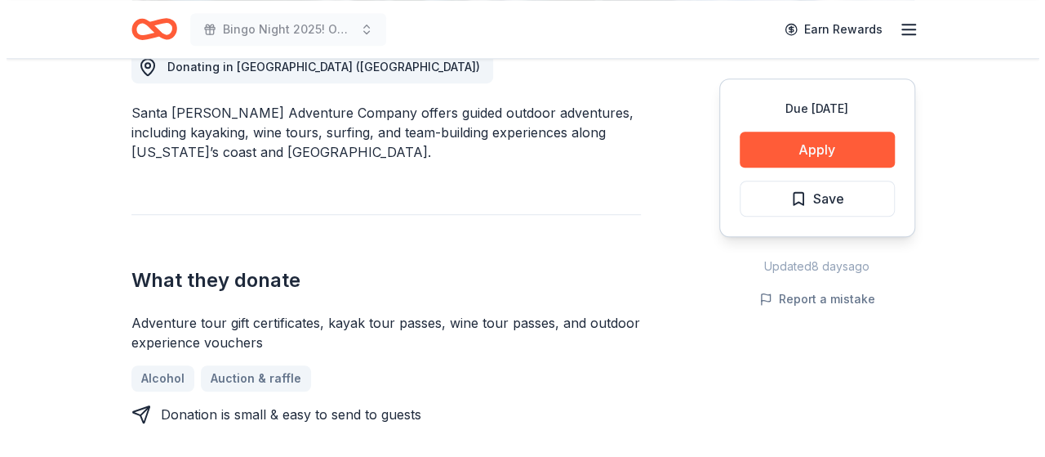
scroll to position [490, 0]
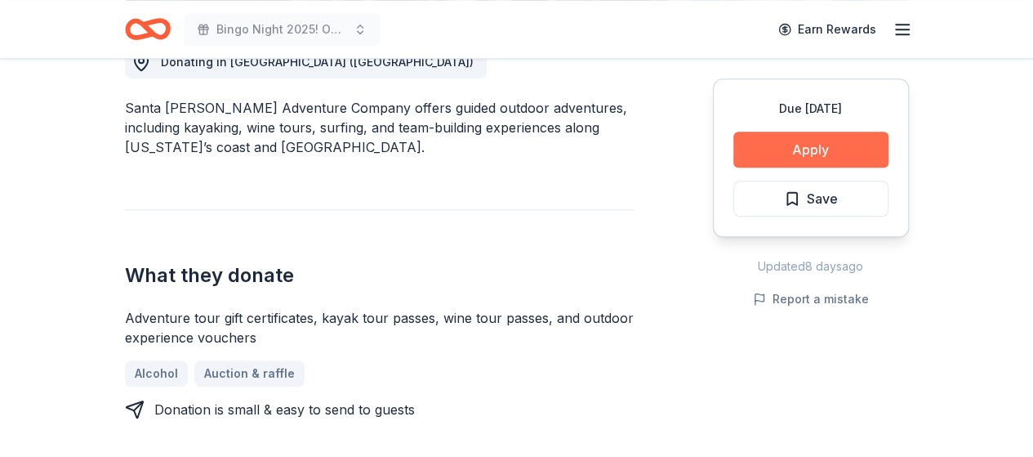
click at [812, 140] on button "Apply" at bounding box center [810, 149] width 155 height 36
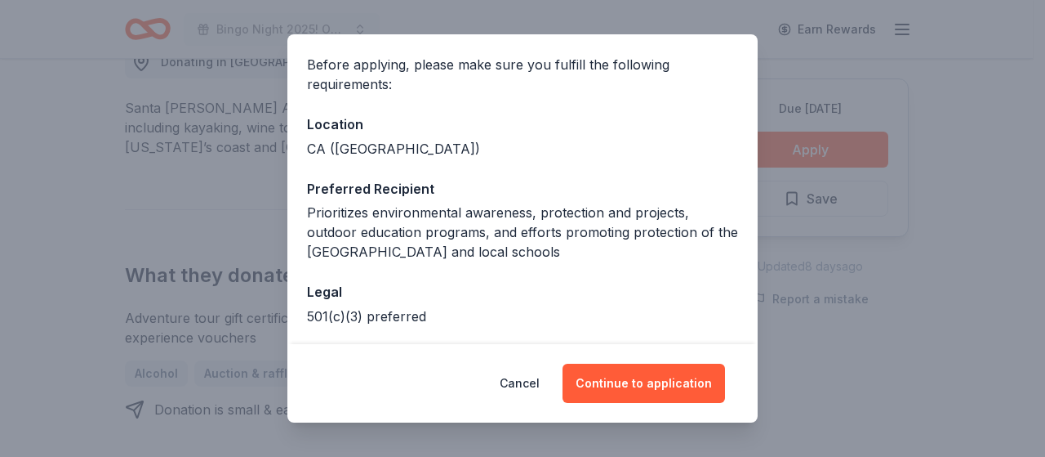
scroll to position [185, 0]
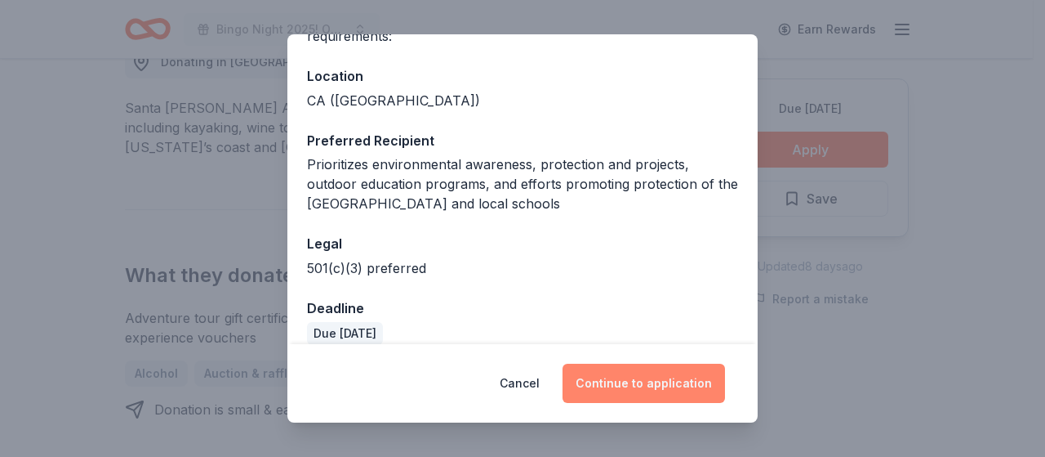
click at [632, 370] on button "Continue to application" at bounding box center [644, 382] width 163 height 39
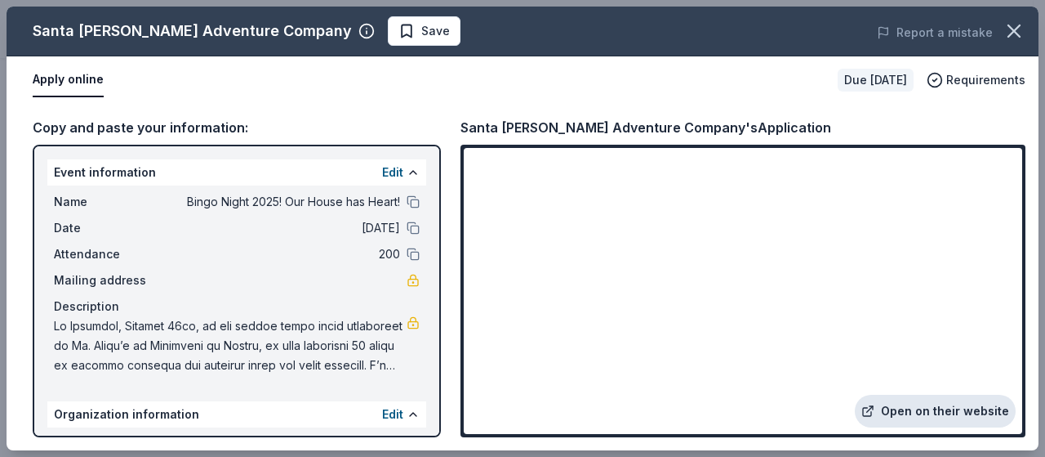
click at [913, 412] on link "Open on their website" at bounding box center [935, 410] width 161 height 33
